Goal: Transaction & Acquisition: Purchase product/service

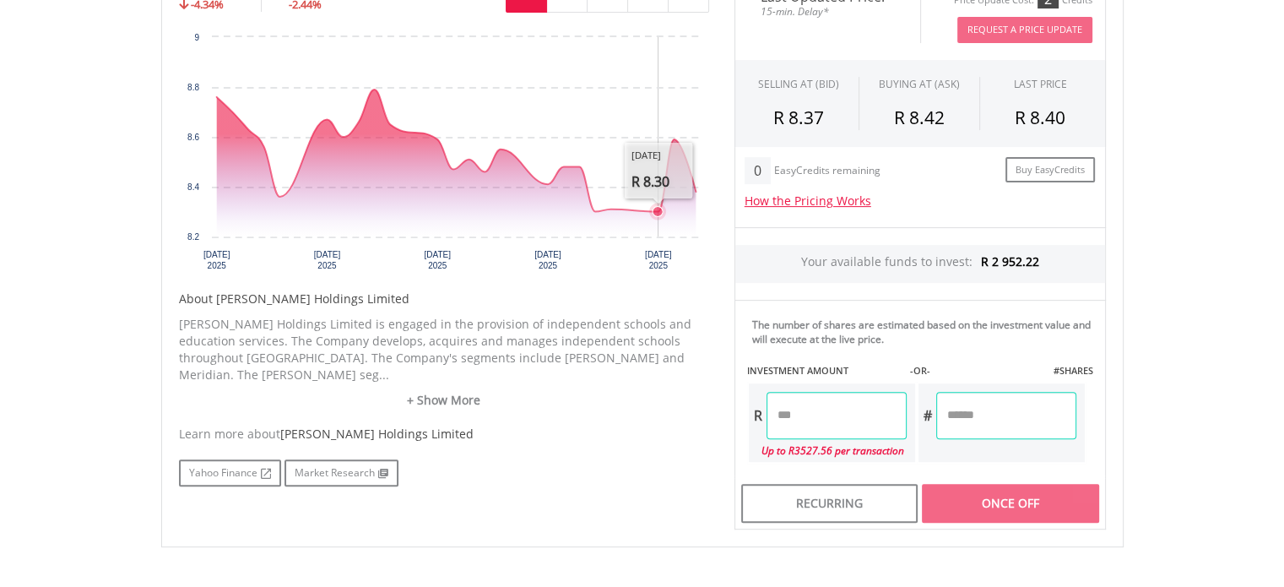
scroll to position [591, 0]
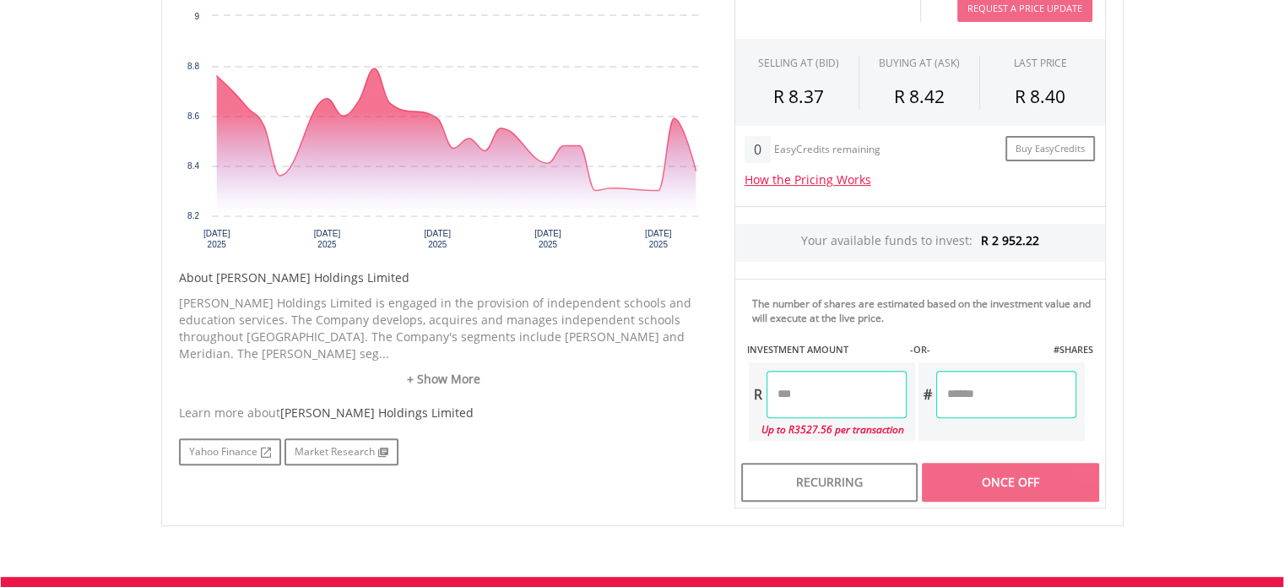
click at [831, 387] on input "number" at bounding box center [836, 394] width 140 height 47
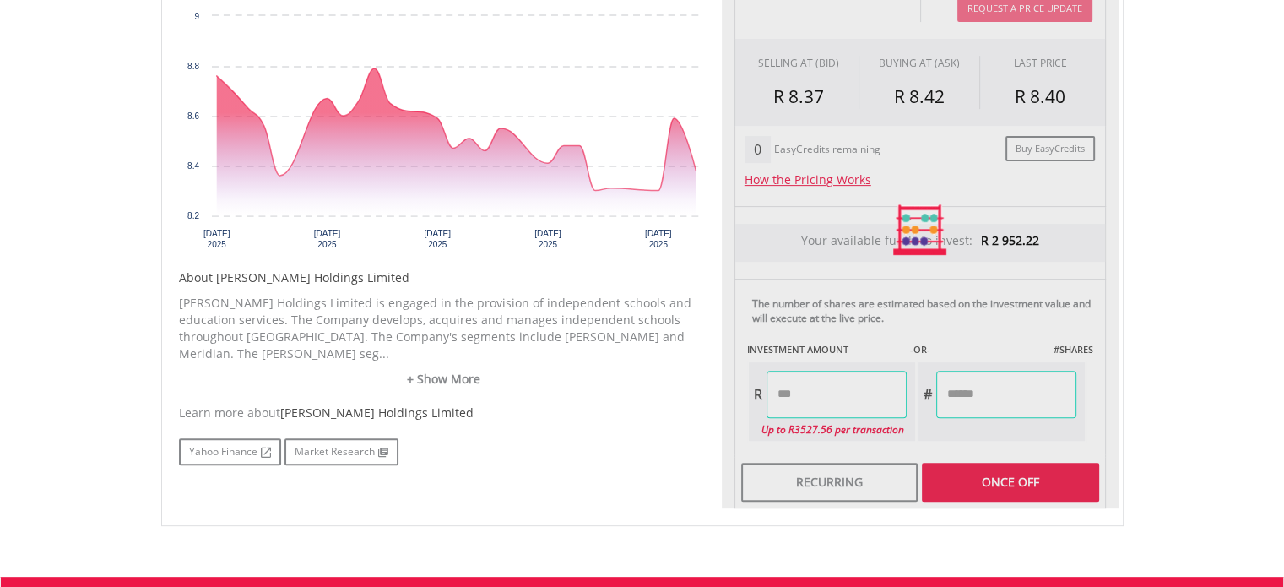
click at [983, 470] on div "Last Updated Price: 15-min. Delay* Price Update Cost: 2 Credits Request A Price…" at bounding box center [920, 229] width 397 height 557
type input "*******"
type input "********"
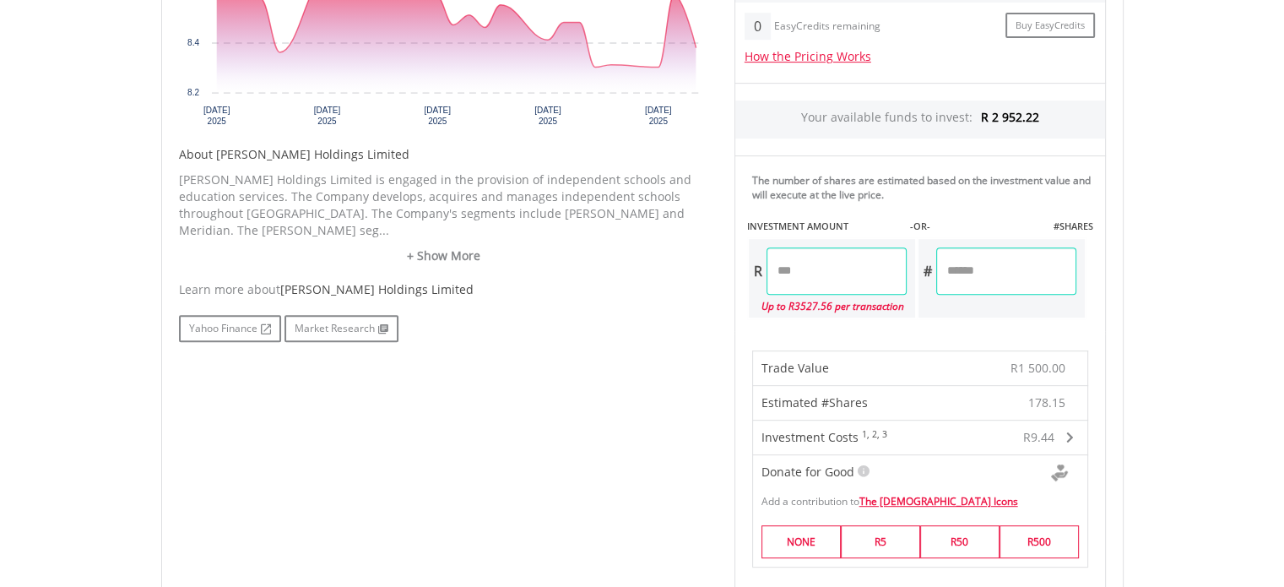
scroll to position [928, 0]
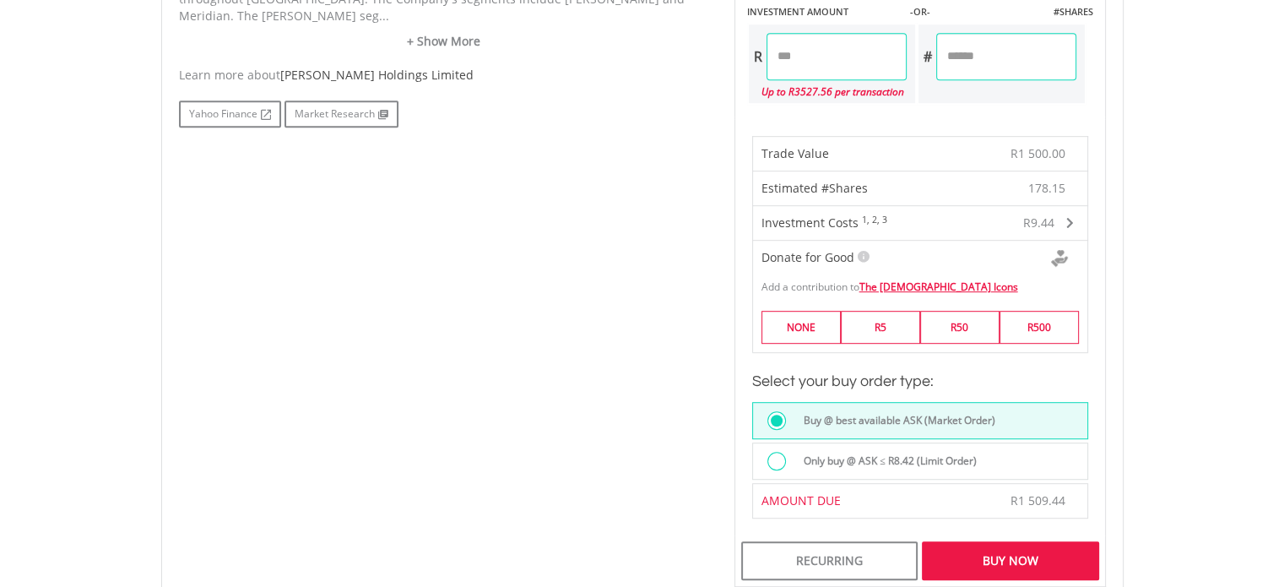
click at [1020, 554] on div "Buy Now" at bounding box center [1010, 560] width 176 height 39
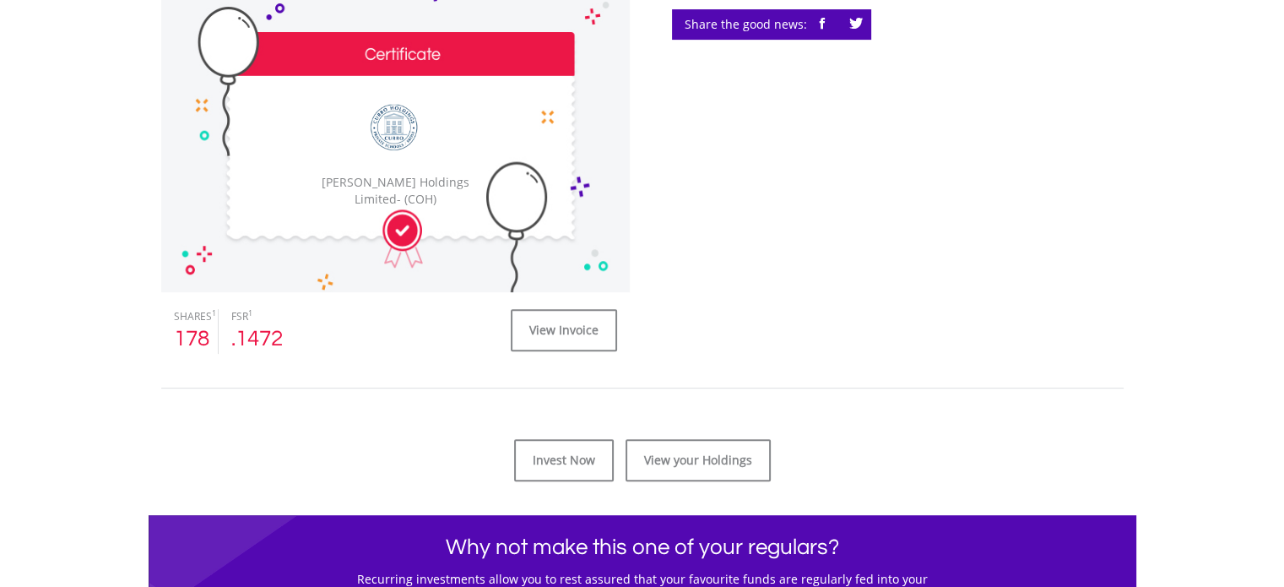
scroll to position [84, 0]
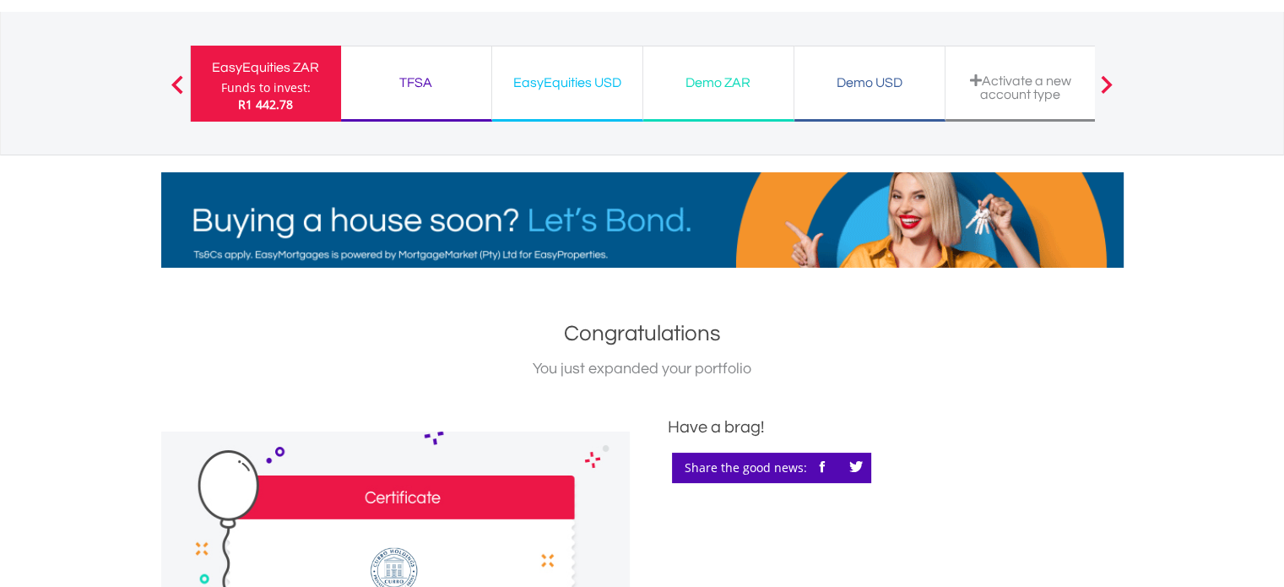
click at [165, 75] on div at bounding box center [177, 83] width 34 height 17
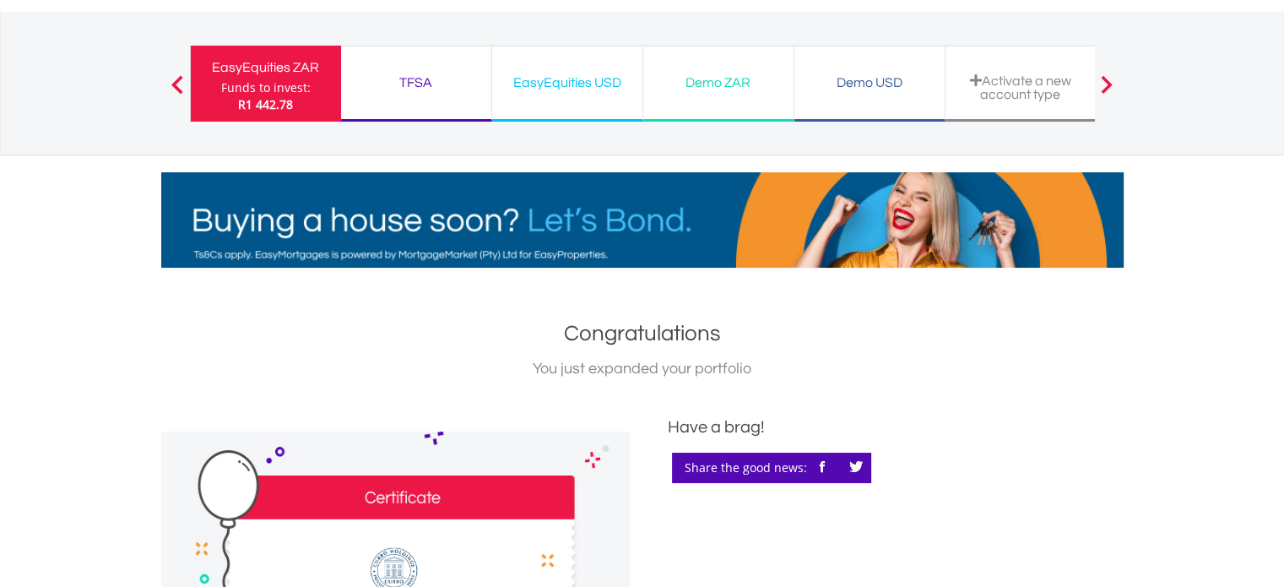
click at [246, 76] on div "EasyEquities ZAR" at bounding box center [266, 68] width 130 height 24
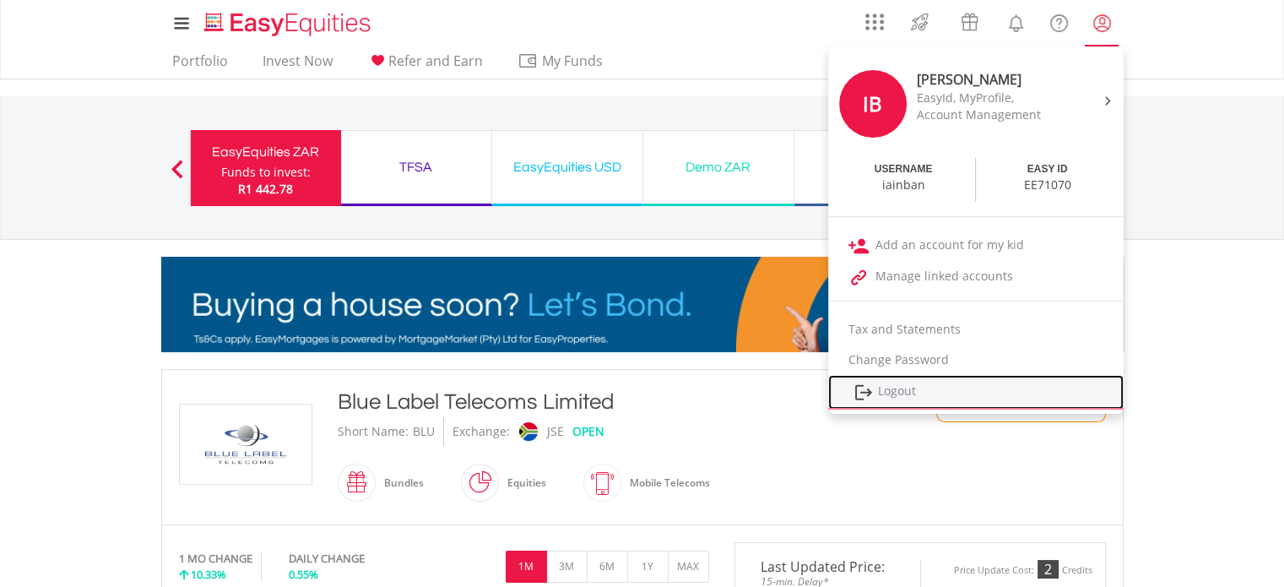
click at [915, 388] on link "Logout" at bounding box center [975, 392] width 295 height 35
